Goal: Check status: Check status

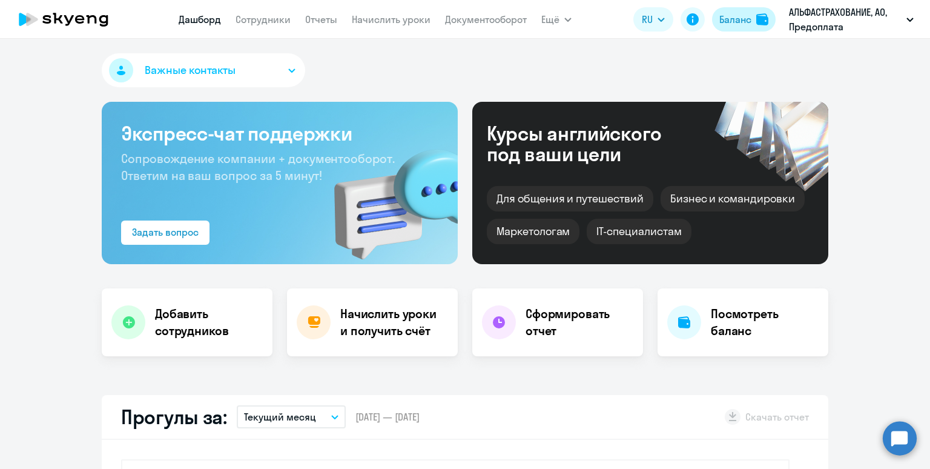
click at [736, 15] on div "Баланс" at bounding box center [735, 19] width 32 height 15
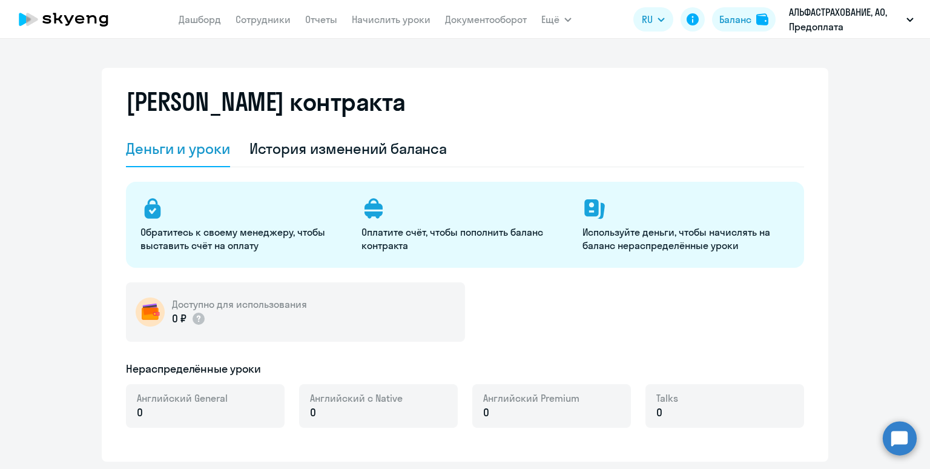
select select "english_adult_not_native_speaker"
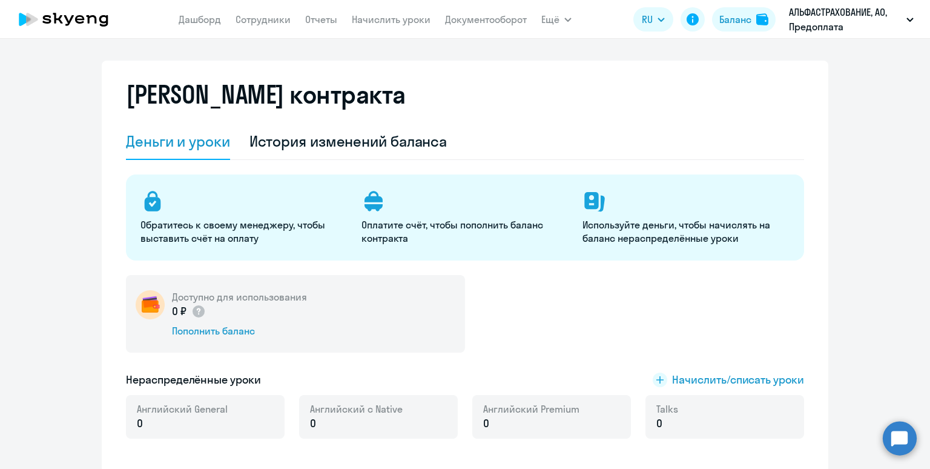
scroll to position [17, 0]
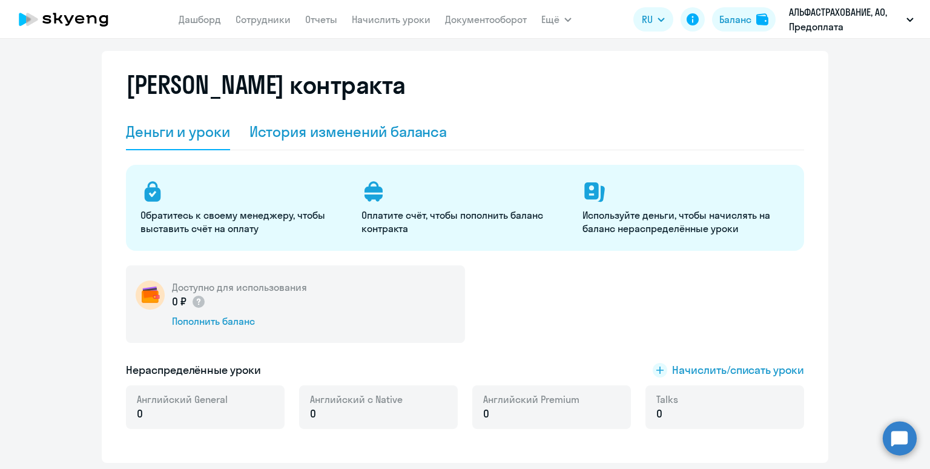
click at [361, 135] on div "История изменений баланса" at bounding box center [348, 131] width 198 height 19
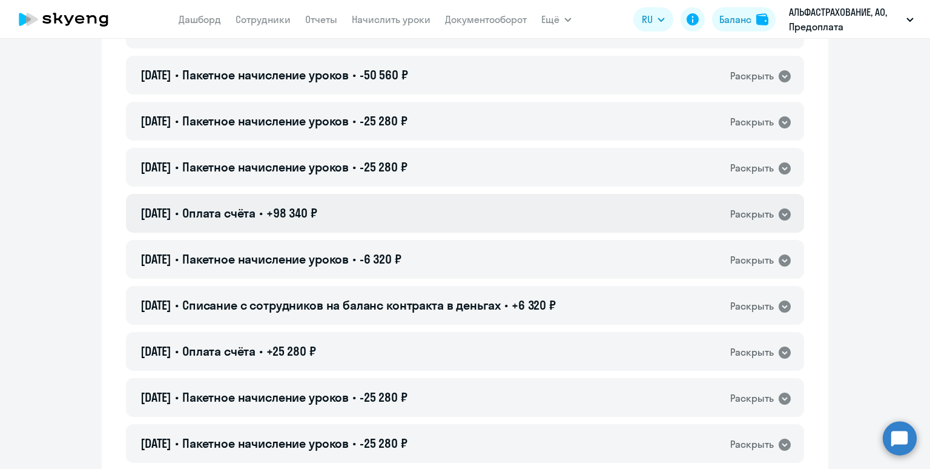
scroll to position [2102, 0]
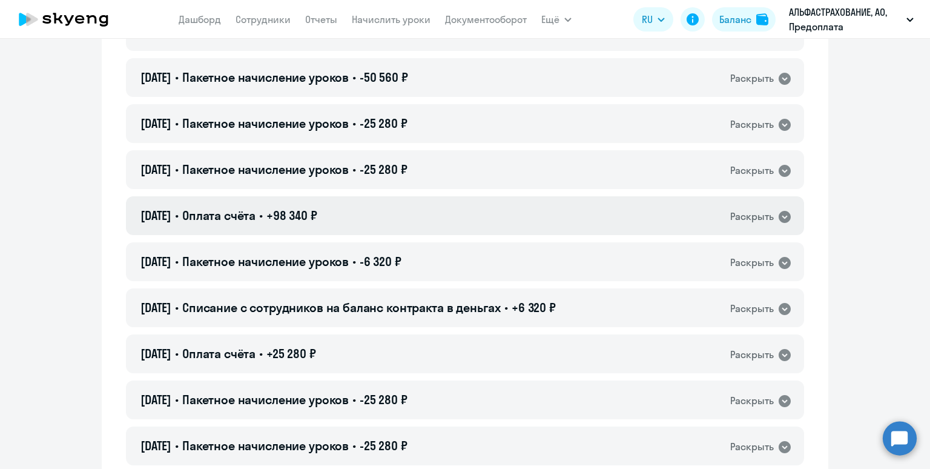
click at [470, 215] on div "[DATE] • Оплата счёта • +98 340 ₽ Раскрыть" at bounding box center [465, 215] width 678 height 39
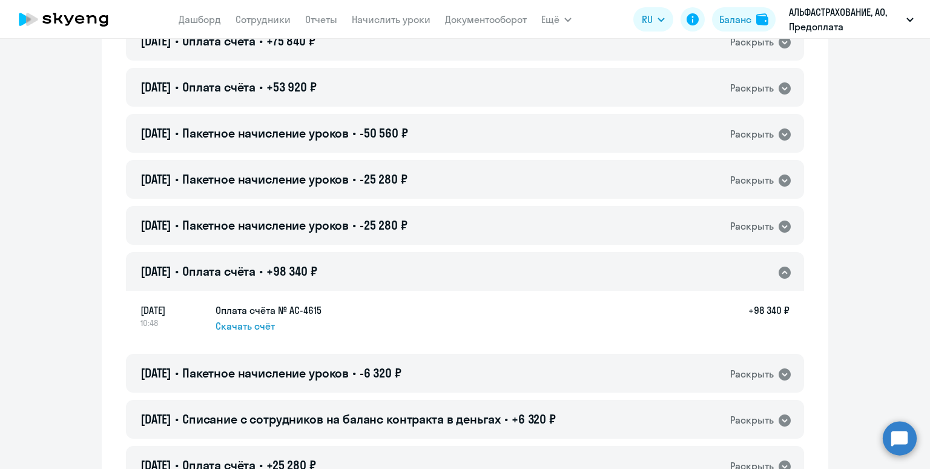
scroll to position [2038, 0]
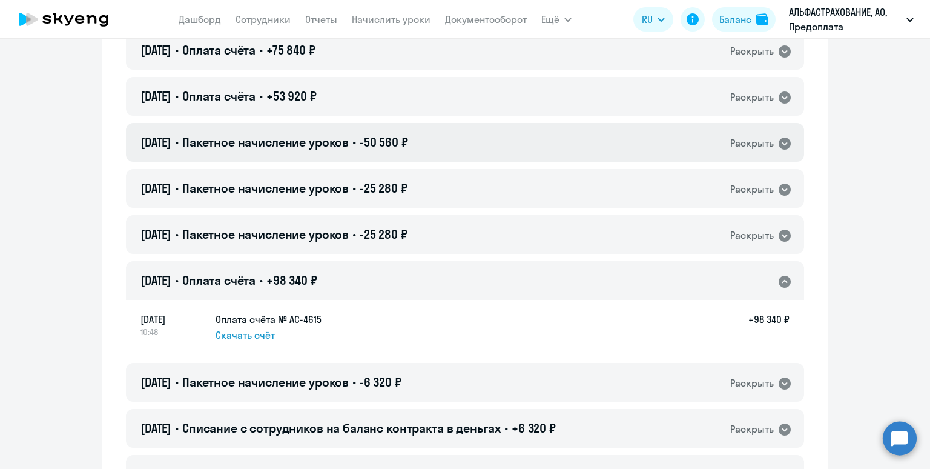
click at [489, 145] on div "[DATE] • Пакетное начисление уроков • -50 560 ₽ Раскрыть" at bounding box center [465, 142] width 678 height 39
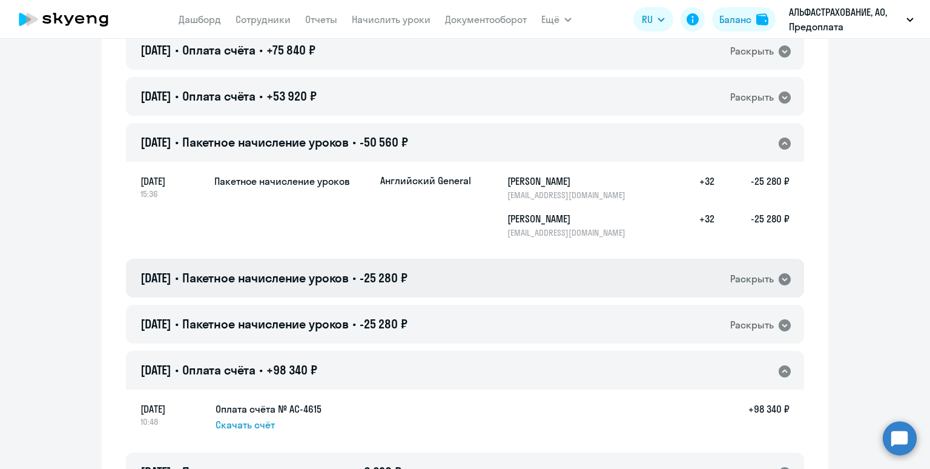
click at [502, 276] on div "[DATE] • Пакетное начисление уроков • -25 280 ₽ Раскрыть" at bounding box center [465, 278] width 678 height 39
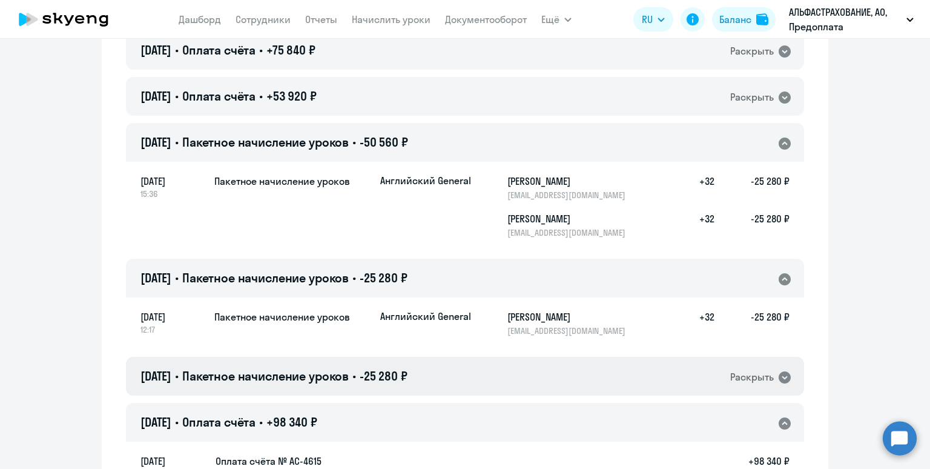
click at [513, 366] on div "[DATE] • Пакетное начисление уроков • -25 280 ₽ Раскрыть" at bounding box center [465, 376] width 678 height 39
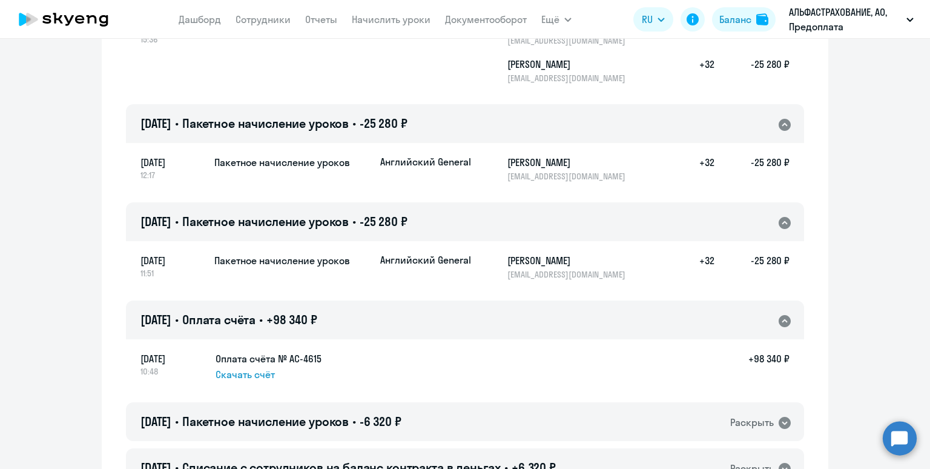
scroll to position [2216, 0]
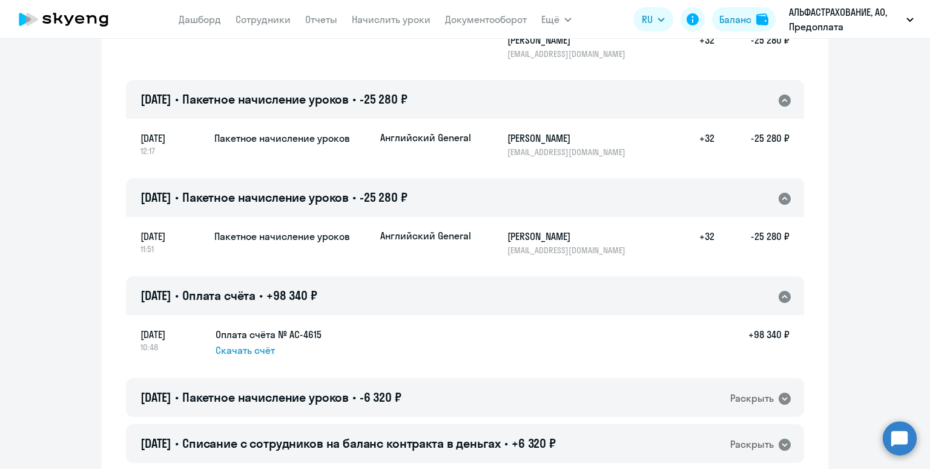
click at [258, 352] on span "Скачать счёт" at bounding box center [245, 350] width 59 height 15
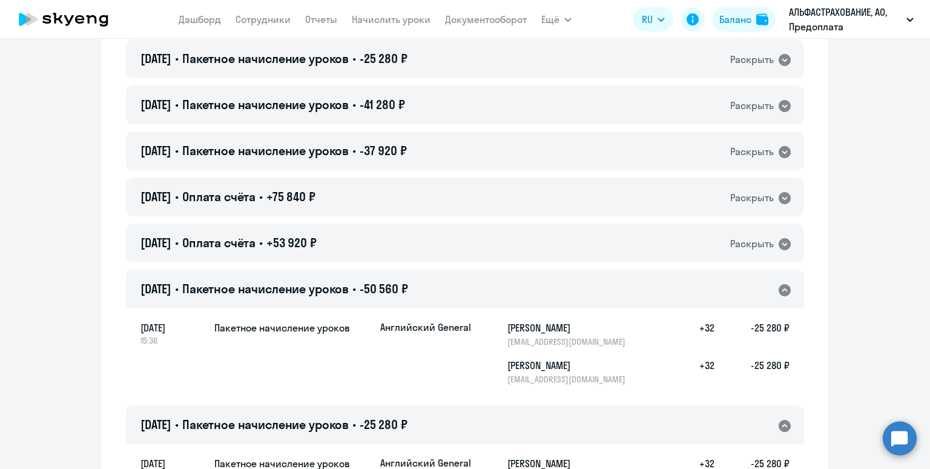
scroll to position [1886, 0]
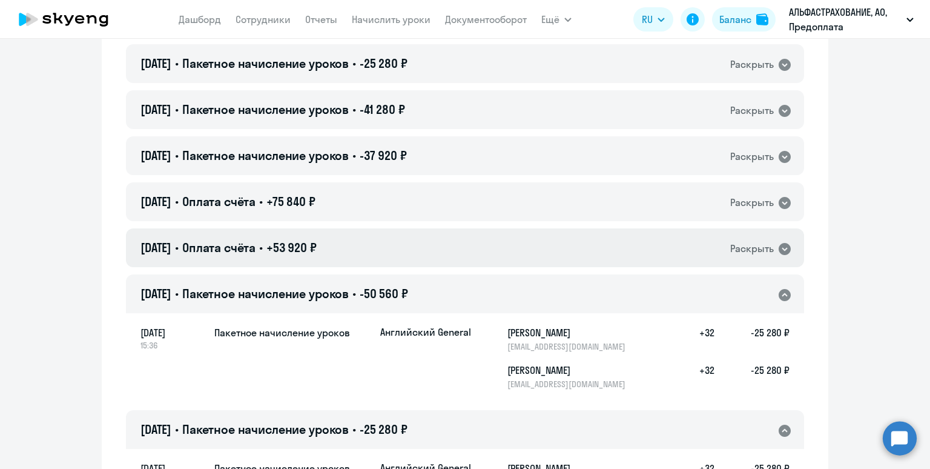
click at [492, 249] on div "[DATE] • Оплата счёта • +53 920 ₽ Раскрыть" at bounding box center [465, 247] width 678 height 39
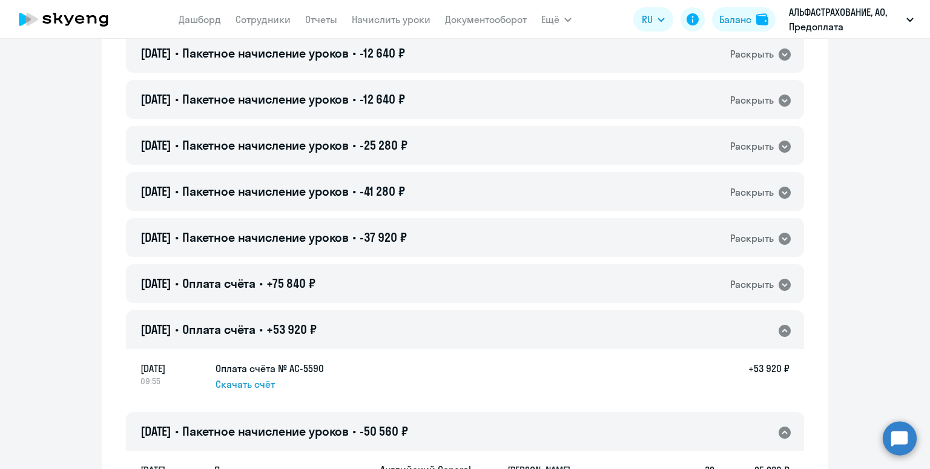
scroll to position [1768, 0]
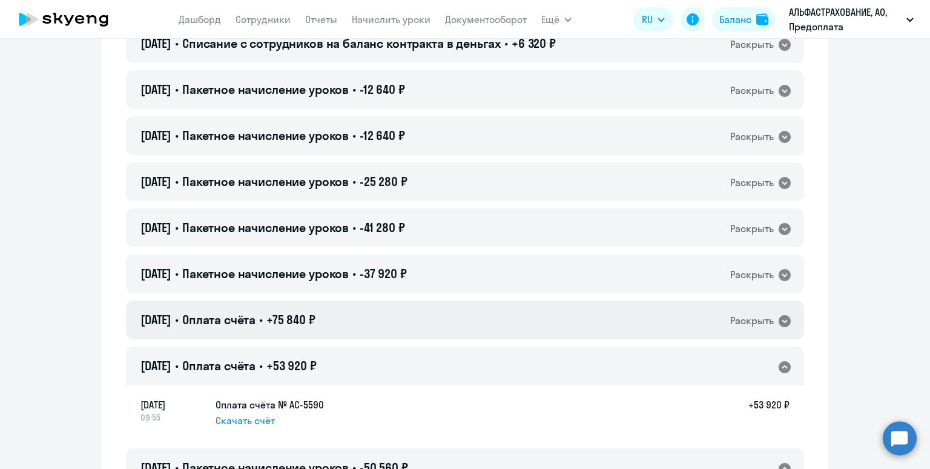
click at [492, 311] on div "[DATE] • Оплата счёта • +75 840 ₽ Раскрыть" at bounding box center [465, 319] width 678 height 39
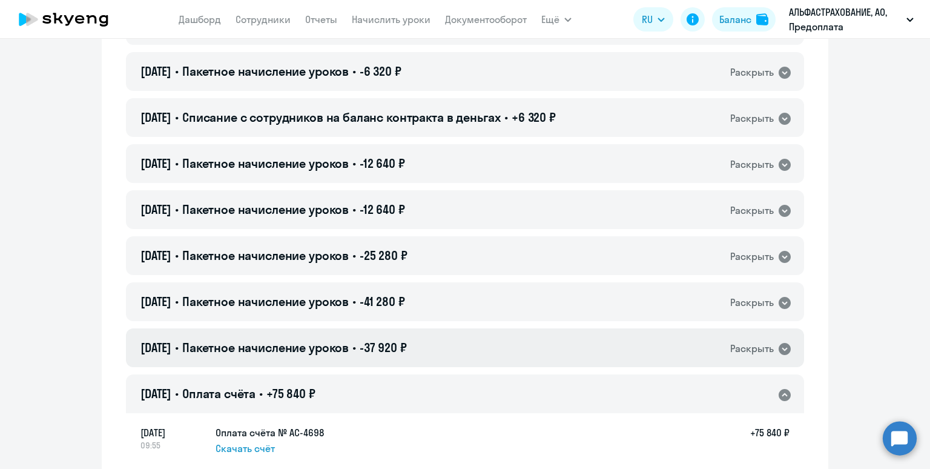
scroll to position [1729, 0]
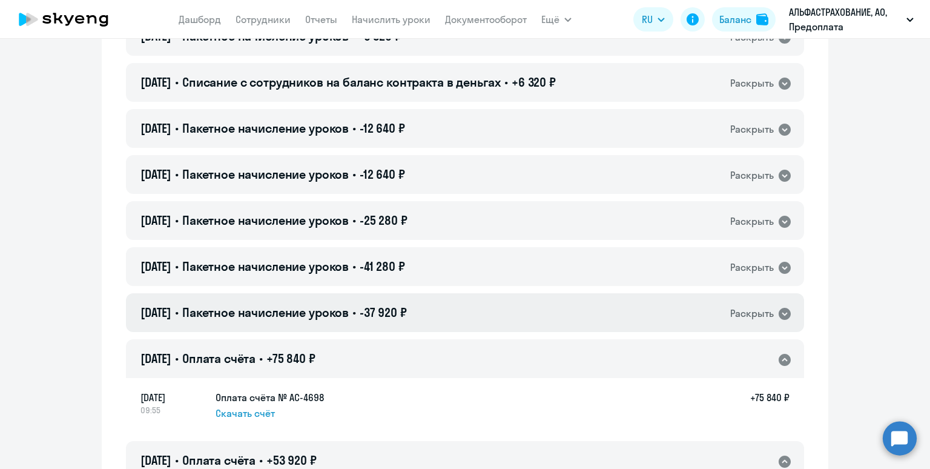
click at [464, 311] on div "[DATE] • Пакетное начисление уроков • -37 920 ₽ Раскрыть" at bounding box center [465, 312] width 678 height 39
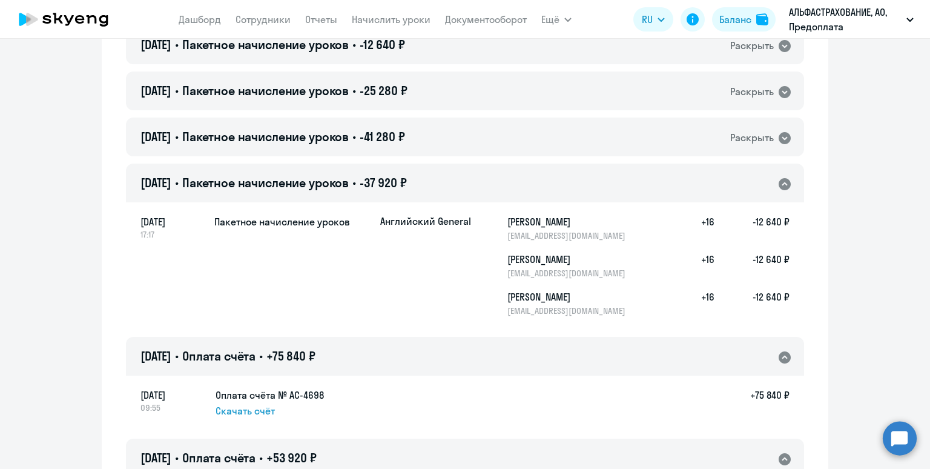
scroll to position [1856, 0]
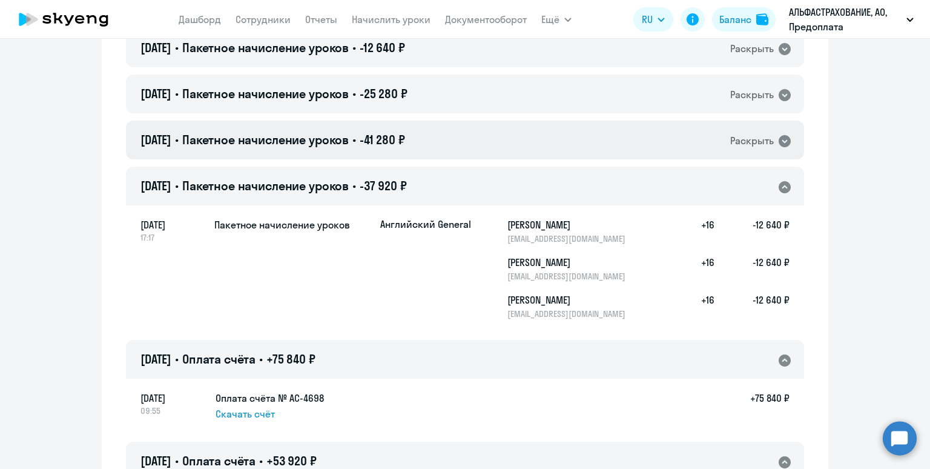
click at [443, 138] on div "[DATE] • Пакетное начисление уроков • -41 280 ₽ Раскрыть" at bounding box center [465, 140] width 678 height 39
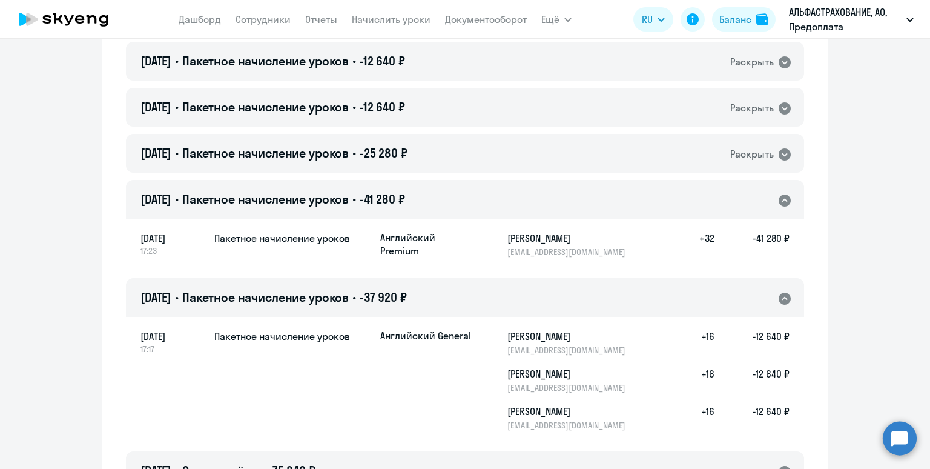
scroll to position [1786, 0]
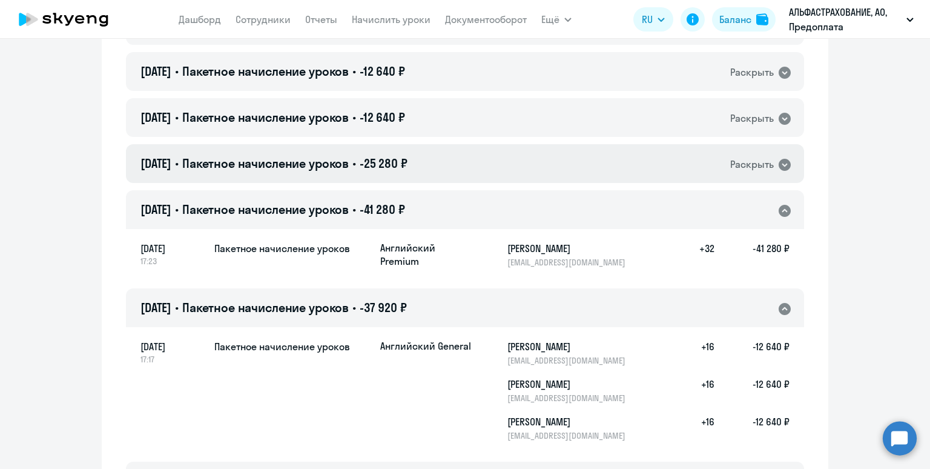
click at [467, 154] on div "[DATE] • Пакетное начисление уроков • -25 280 ₽ Раскрыть" at bounding box center [465, 163] width 678 height 39
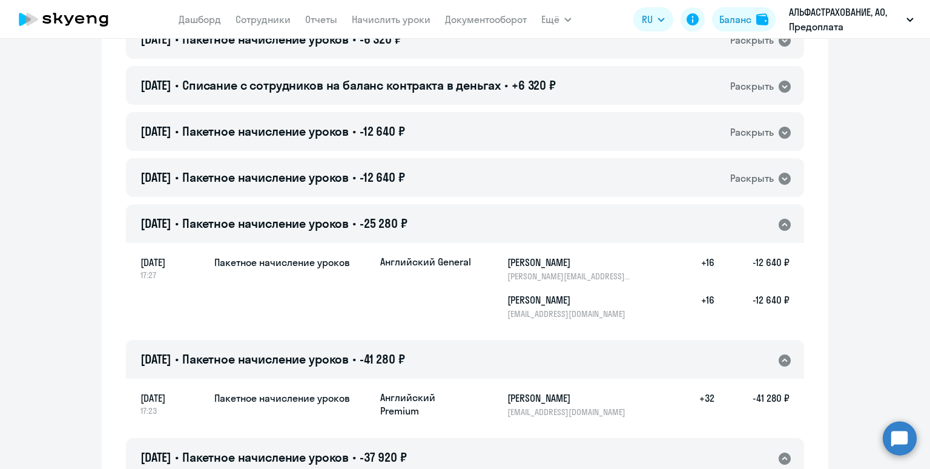
scroll to position [1722, 0]
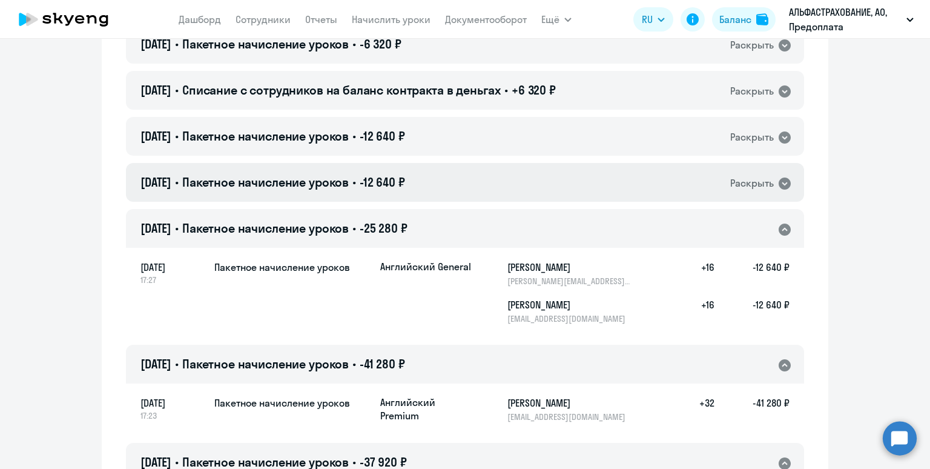
click at [447, 184] on div "[DATE] • Пакетное начисление уроков • -12 640 ₽ Раскрыть" at bounding box center [465, 182] width 678 height 39
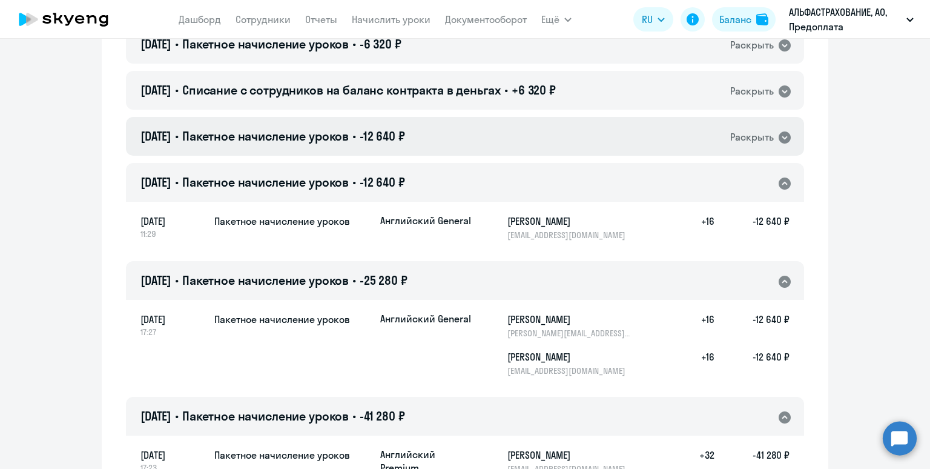
click at [447, 135] on div "[DATE] • Пакетное начисление уроков • -12 640 ₽ Раскрыть" at bounding box center [465, 136] width 678 height 39
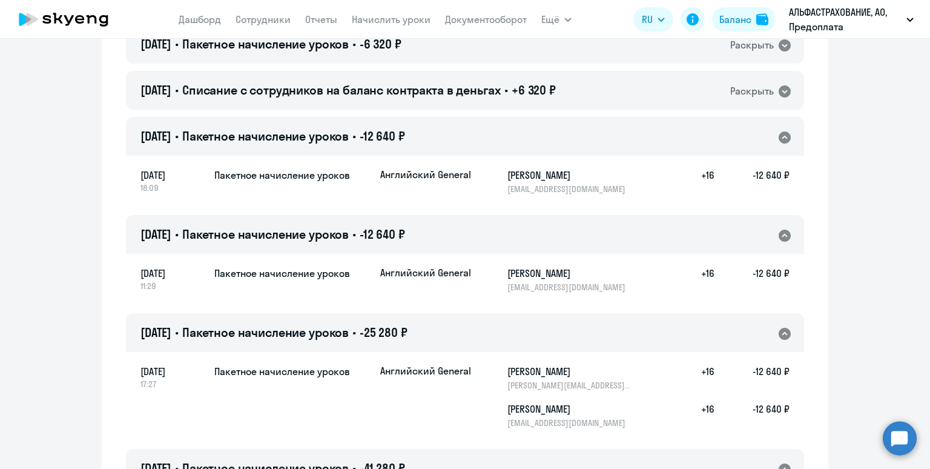
scroll to position [1637, 0]
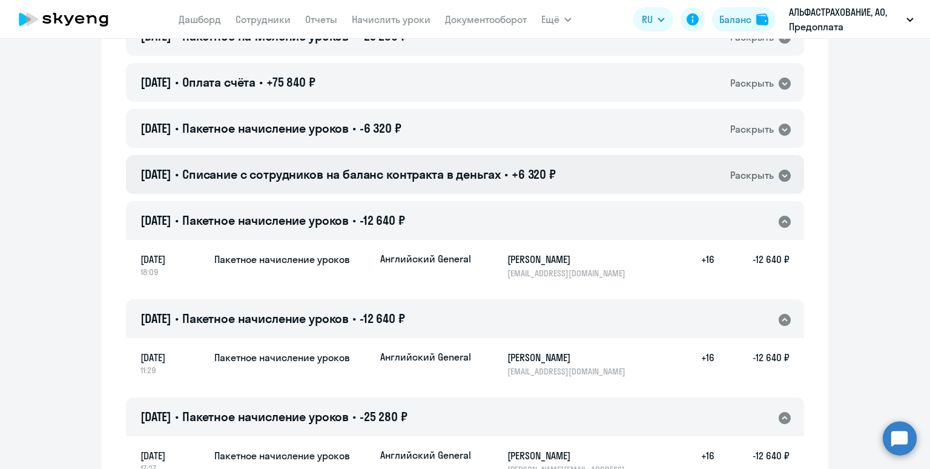
click at [447, 167] on span "Списание с сотрудников на баланс контракта в деньгах" at bounding box center [341, 174] width 319 height 15
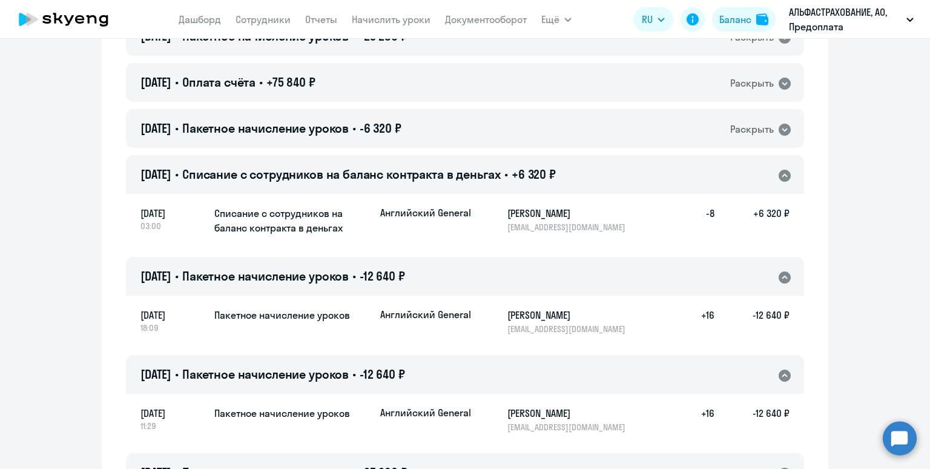
scroll to position [1579, 0]
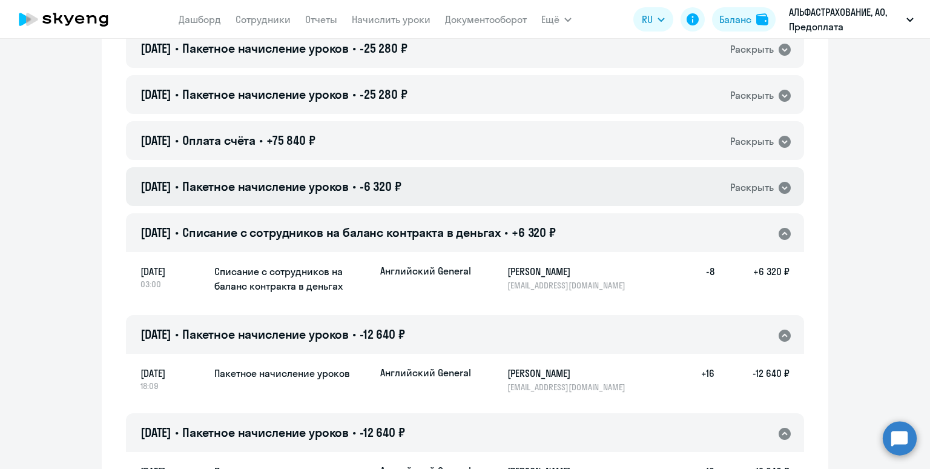
click at [433, 195] on div "[DATE] • Пакетное начисление уроков • -6 320 ₽ Раскрыть" at bounding box center [465, 186] width 678 height 39
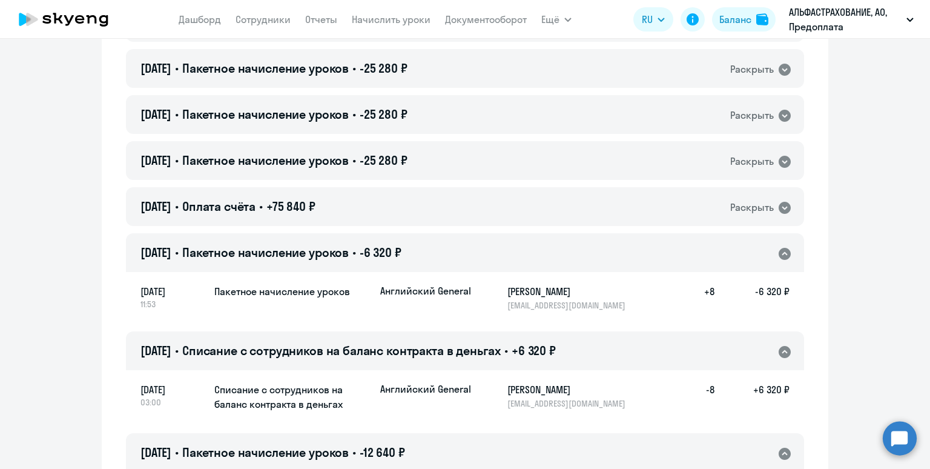
scroll to position [1507, 0]
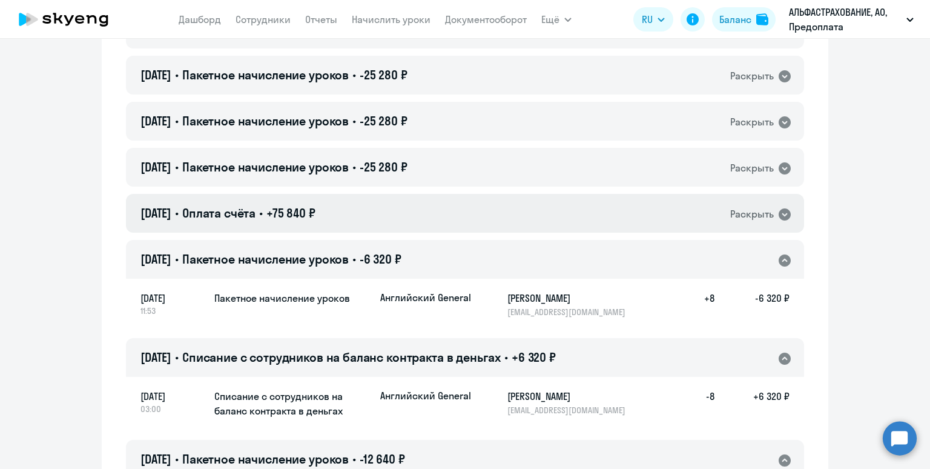
click at [418, 199] on div "[DATE] • Оплата счёта • +75 840 ₽ Раскрыть" at bounding box center [465, 213] width 678 height 39
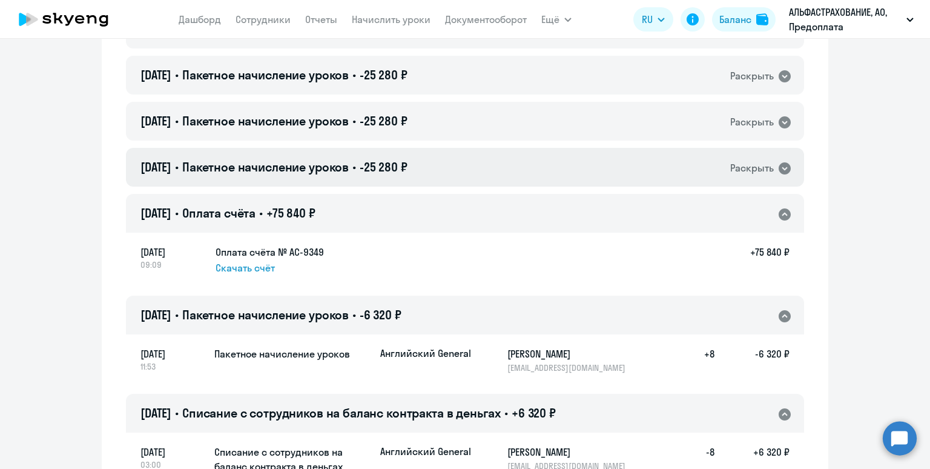
click at [408, 171] on span "-25 280 ₽" at bounding box center [384, 166] width 48 height 15
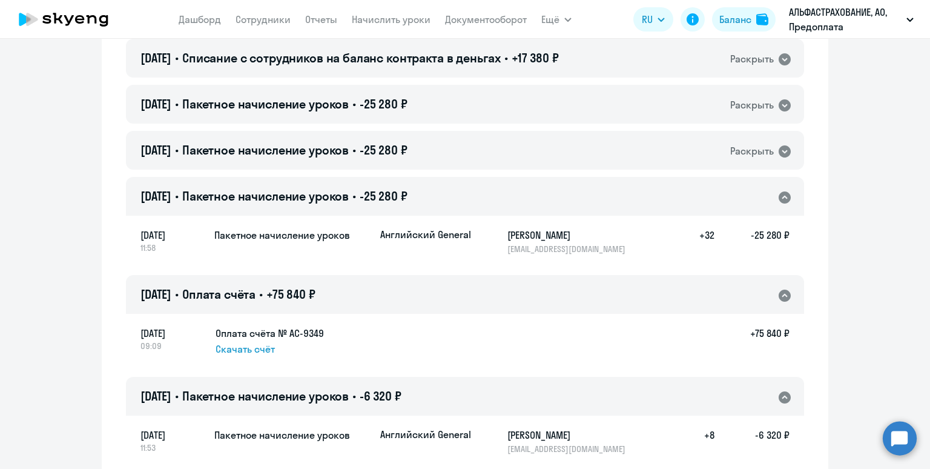
scroll to position [1478, 0]
click at [439, 155] on div "[DATE] • Пакетное начисление уроков • -25 280 ₽ Раскрыть" at bounding box center [465, 150] width 678 height 39
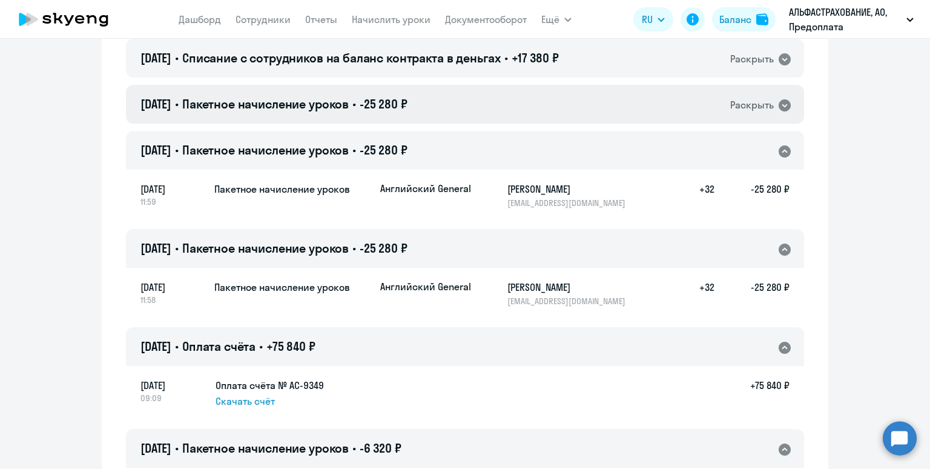
click at [438, 111] on div "[DATE] • Пакетное начисление уроков • -25 280 ₽ Раскрыть" at bounding box center [465, 104] width 678 height 39
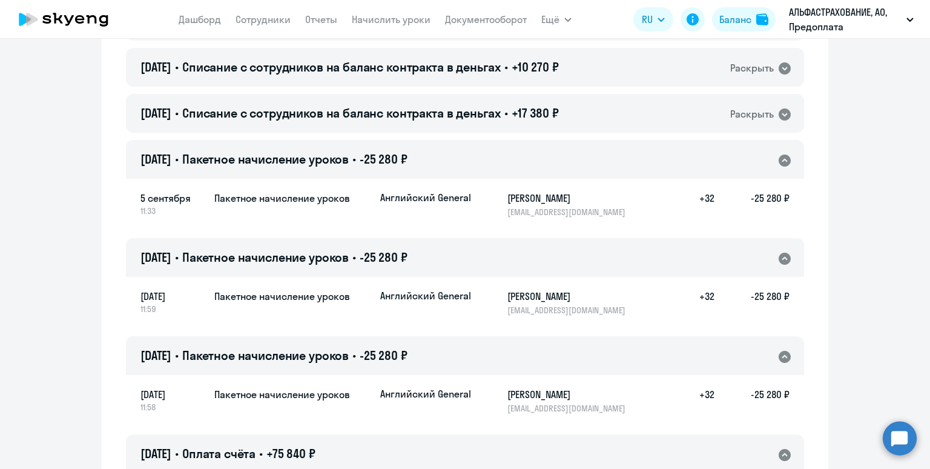
scroll to position [1392, 0]
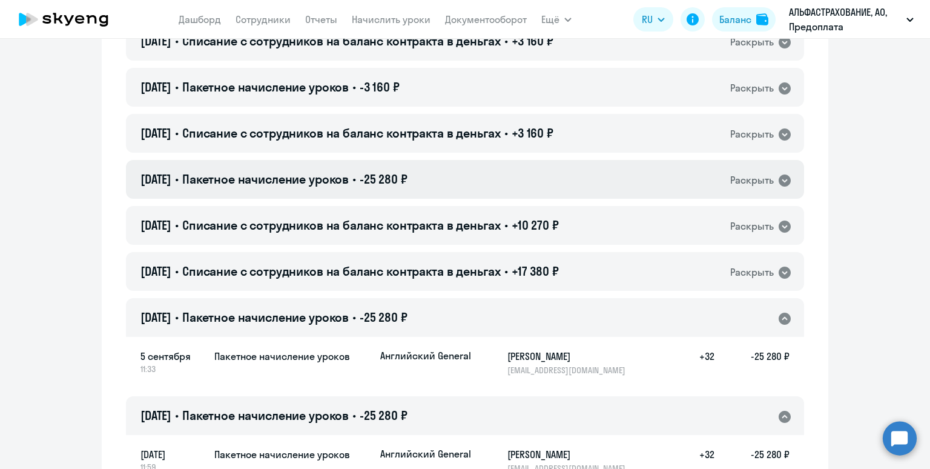
click at [406, 177] on span "-25 280 ₽" at bounding box center [384, 178] width 48 height 15
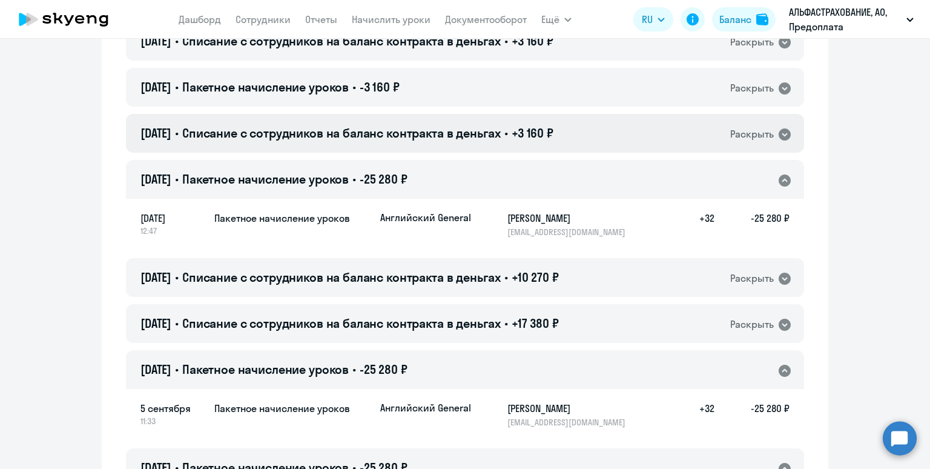
scroll to position [1265, 0]
click at [424, 132] on span "Списание с сотрудников на баланс контракта в деньгах" at bounding box center [341, 132] width 319 height 15
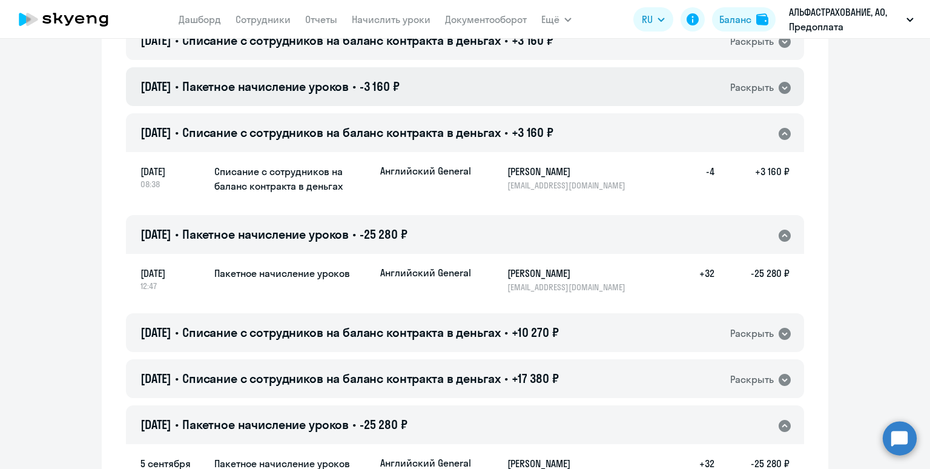
click at [400, 84] on span "-3 160 ₽" at bounding box center [380, 86] width 40 height 15
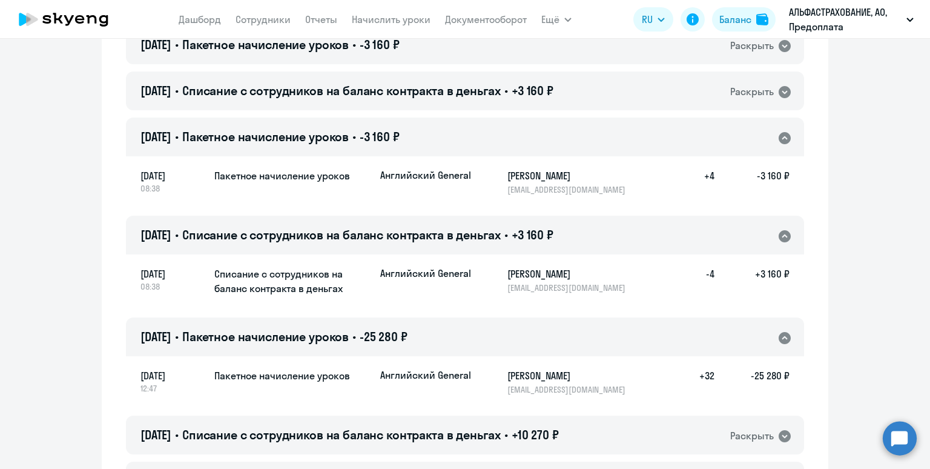
scroll to position [1154, 0]
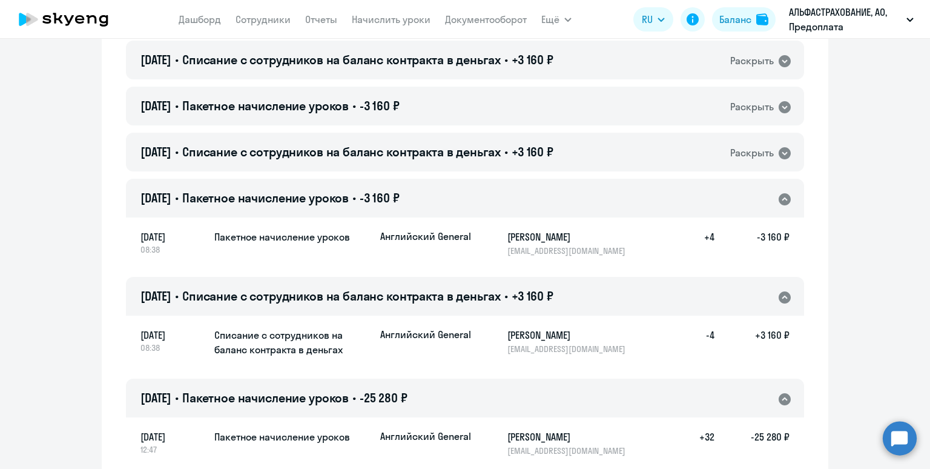
click at [414, 156] on span "Списание с сотрудников на баланс контракта в деньгах" at bounding box center [341, 151] width 319 height 15
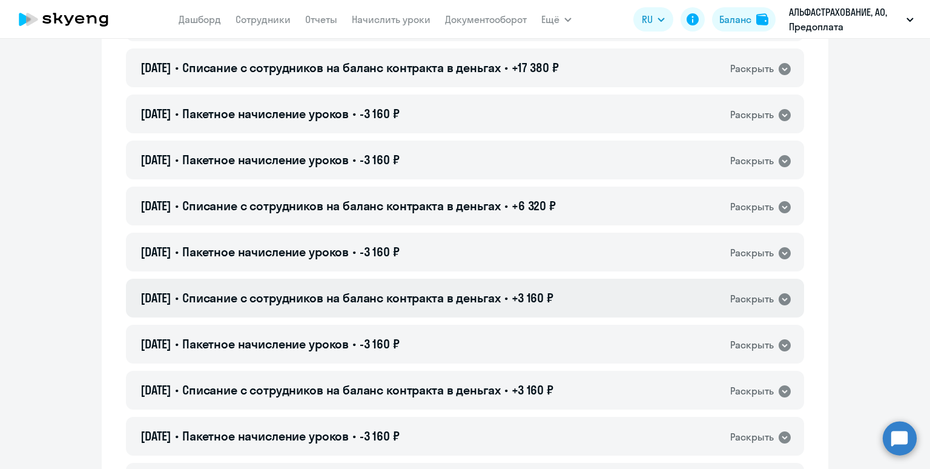
scroll to position [751, 0]
